Goal: Task Accomplishment & Management: Manage account settings

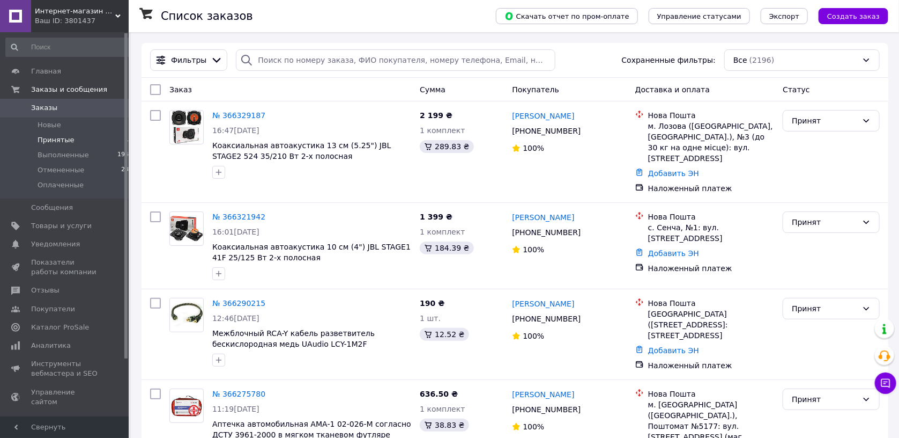
click at [70, 140] on li "Принятые 11" at bounding box center [69, 139] width 139 height 15
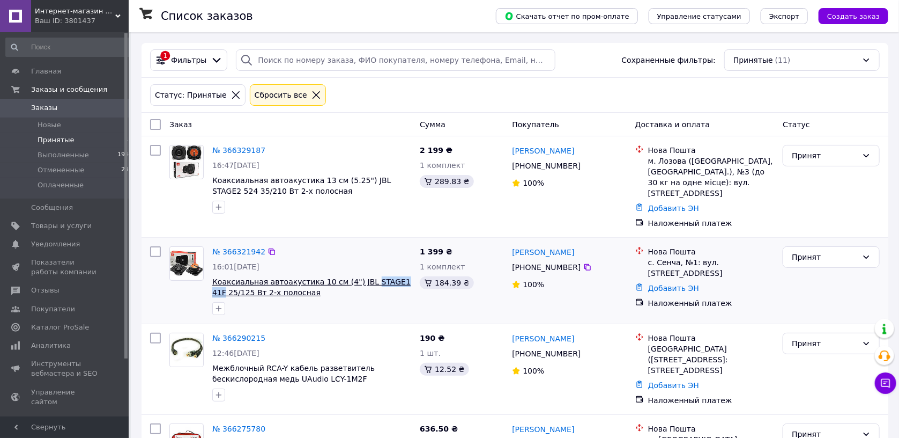
drag, startPoint x: 396, startPoint y: 280, endPoint x: 356, endPoint y: 283, distance: 39.8
click at [356, 283] on span "Коаксиальная автоакустика 10 см (4") JBL STAGE1 41F 25/125 Вт 2-х полосная" at bounding box center [311, 286] width 199 height 21
copy span "STAGE1 41F"
click at [546, 87] on div "Статус: Принятые Сбросить все" at bounding box center [515, 95] width 734 height 26
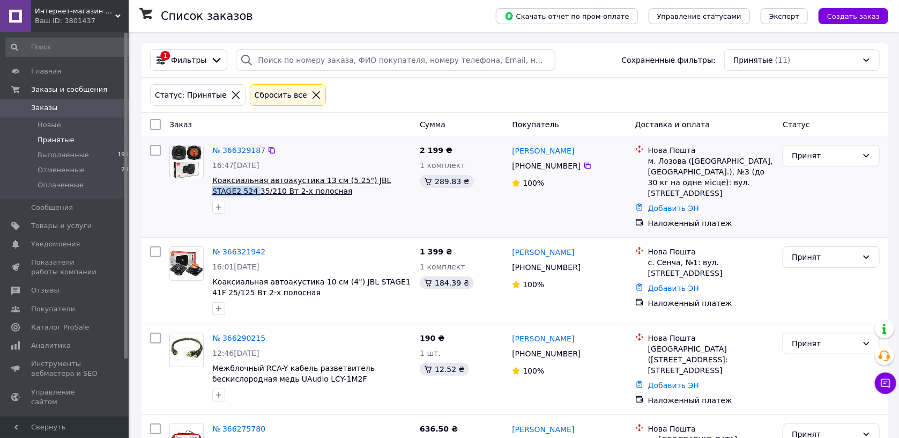
drag, startPoint x: 408, startPoint y: 181, endPoint x: 367, endPoint y: 180, distance: 41.3
click at [367, 180] on span "Коаксиальная автоакустика 13 см (5.25") JBL STAGE2 524 35/210 Вт 2-х полосная" at bounding box center [311, 185] width 199 height 21
copy span "STAGE2 524"
click at [588, 107] on div "Статус: Принятые Сбросить все" at bounding box center [515, 95] width 734 height 26
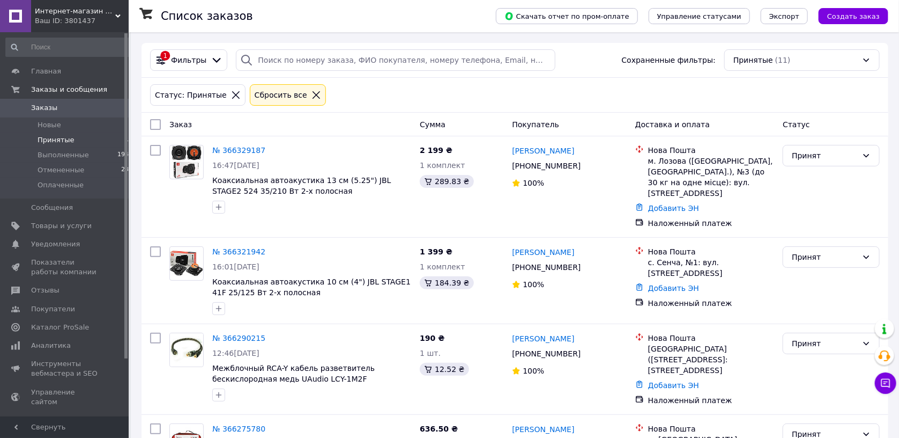
click at [590, 108] on div "Статус: Принятые Сбросить все" at bounding box center [515, 95] width 747 height 35
click at [251, 339] on link "№ 366290215" at bounding box center [238, 337] width 53 height 9
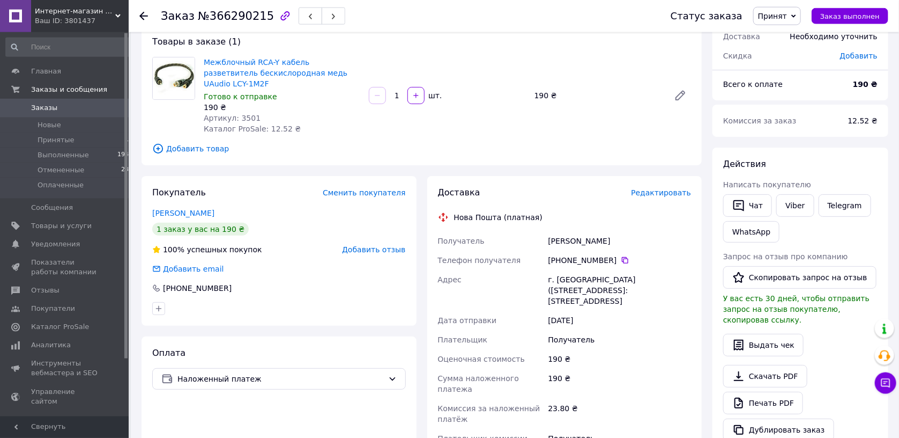
scroll to position [114, 0]
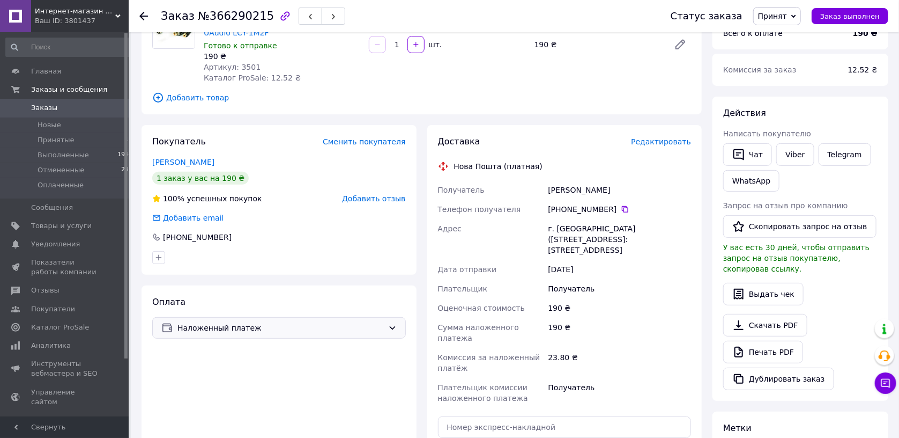
click at [375, 322] on span "Наложенный платеж" at bounding box center [280, 328] width 206 height 12
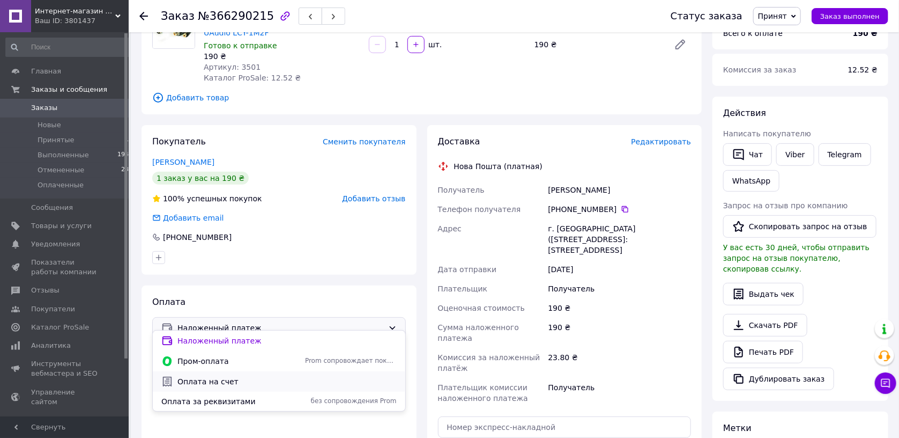
click at [241, 379] on span "Оплата на счет" at bounding box center [286, 381] width 219 height 11
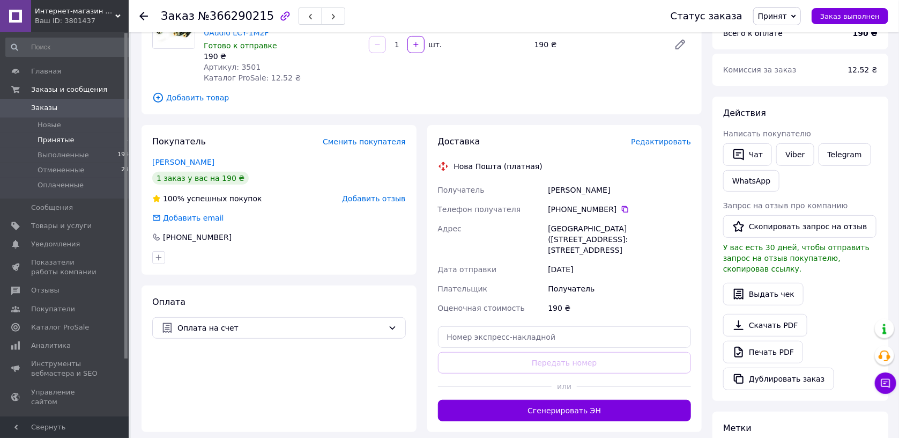
click at [81, 137] on li "Принятые 11" at bounding box center [69, 139] width 139 height 15
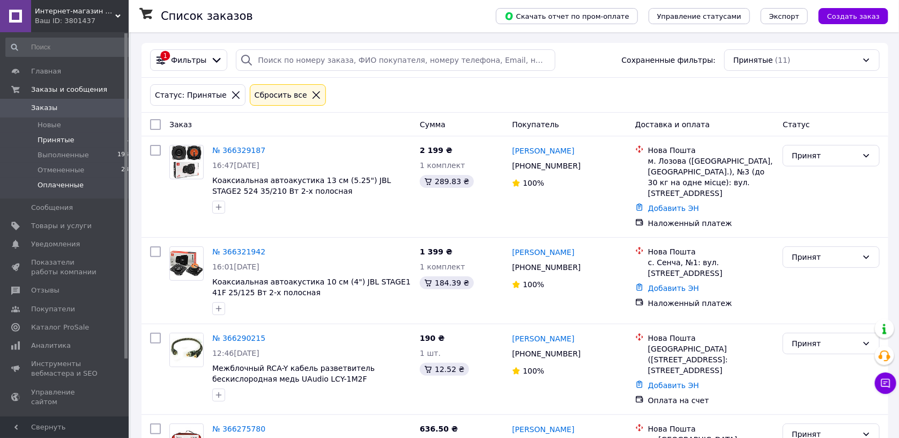
click at [50, 186] on span "Оплаченные" at bounding box center [61, 185] width 46 height 10
